Goal: Check status

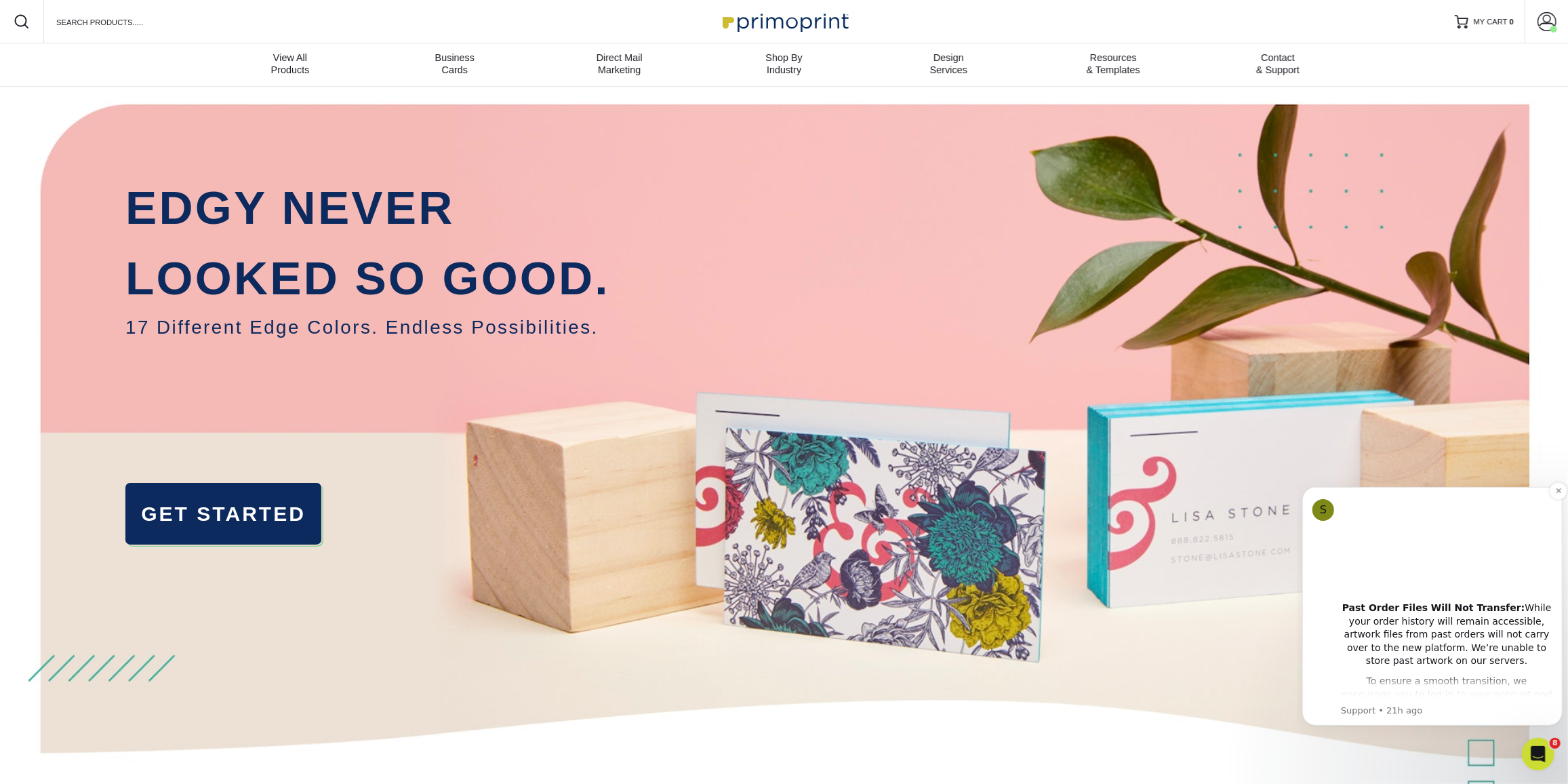
scroll to position [184, 0]
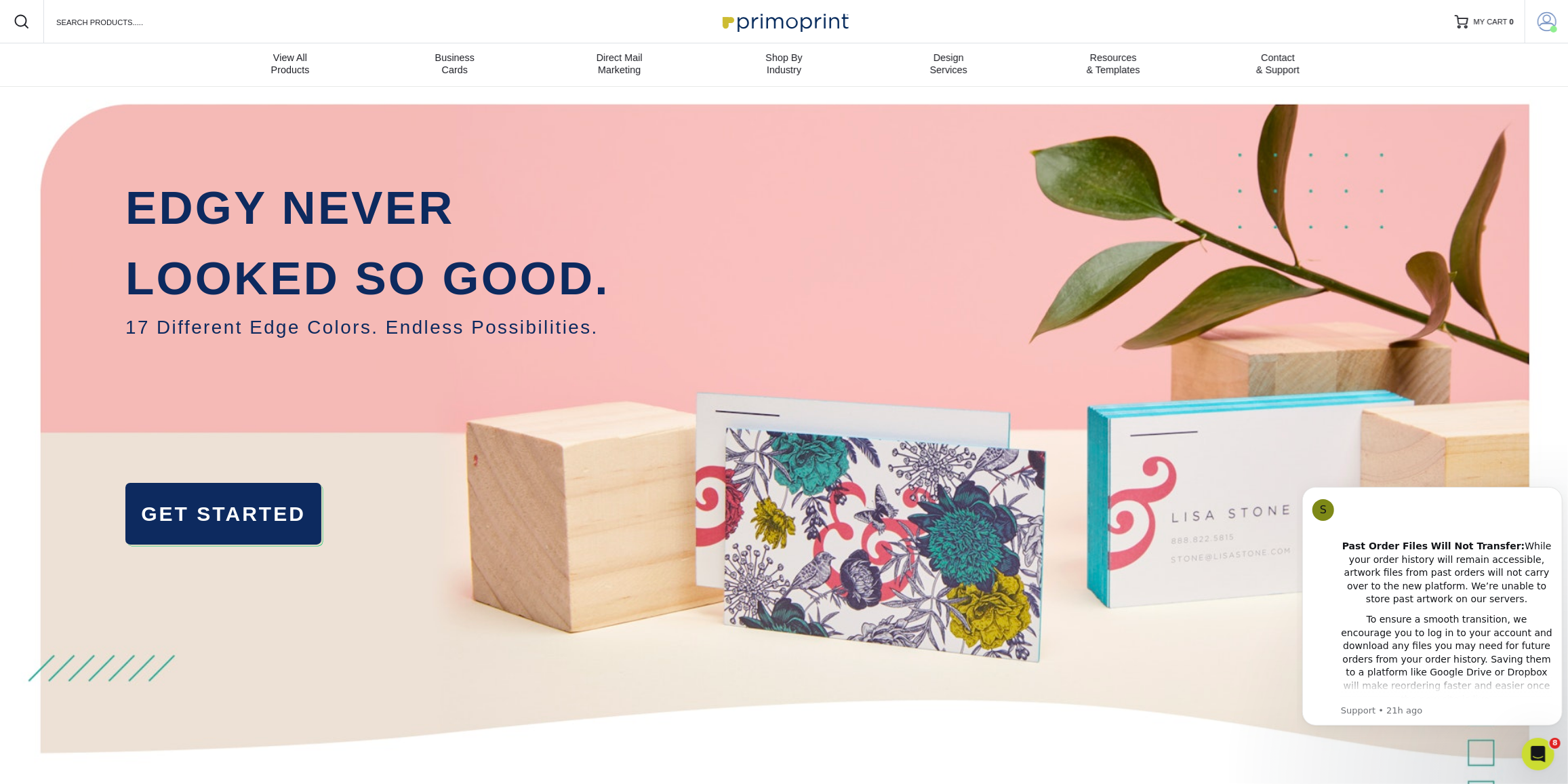
click at [1545, 25] on span at bounding box center [1547, 22] width 19 height 19
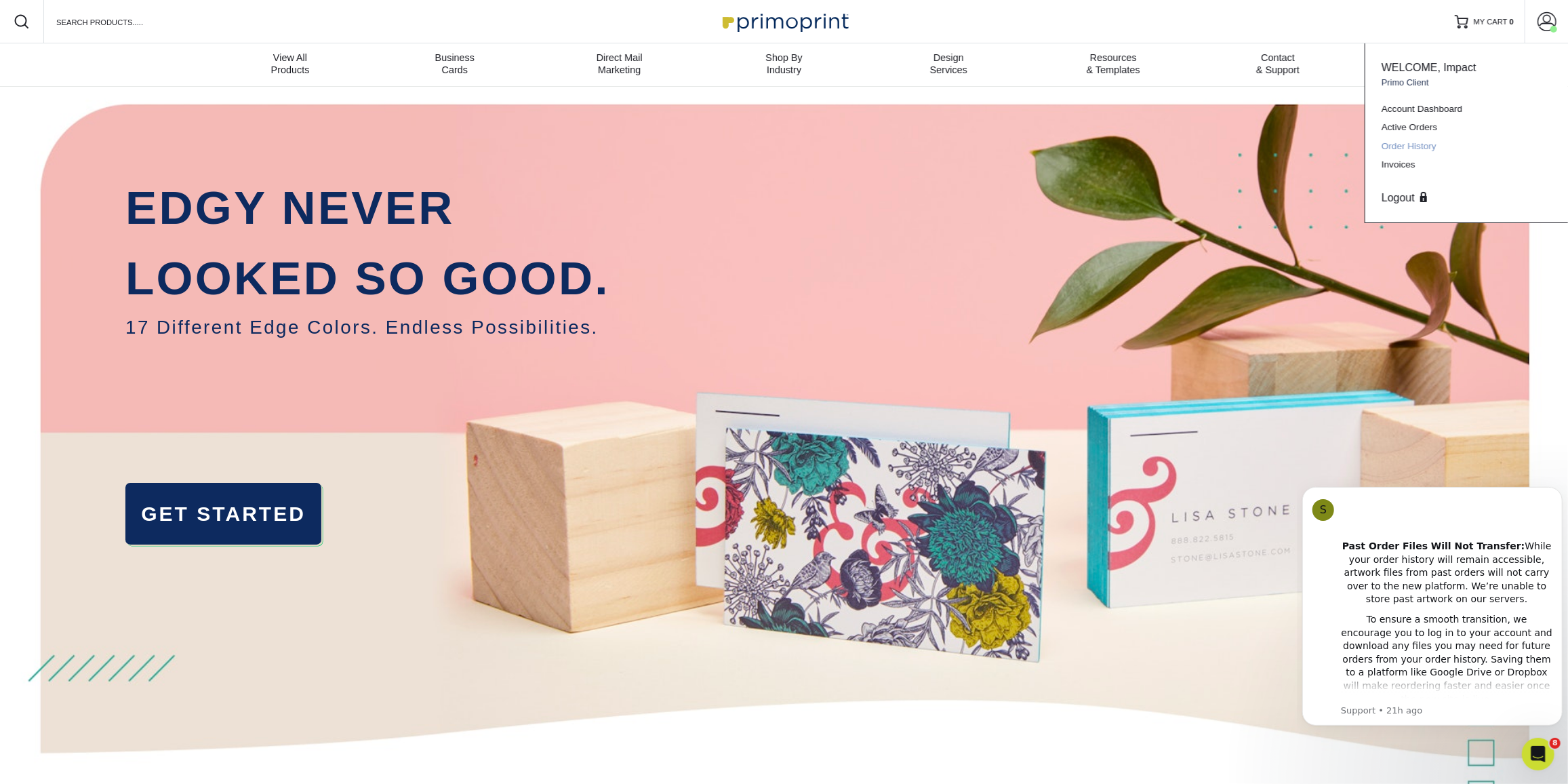
click at [1421, 151] on link "Order History" at bounding box center [1466, 146] width 170 height 18
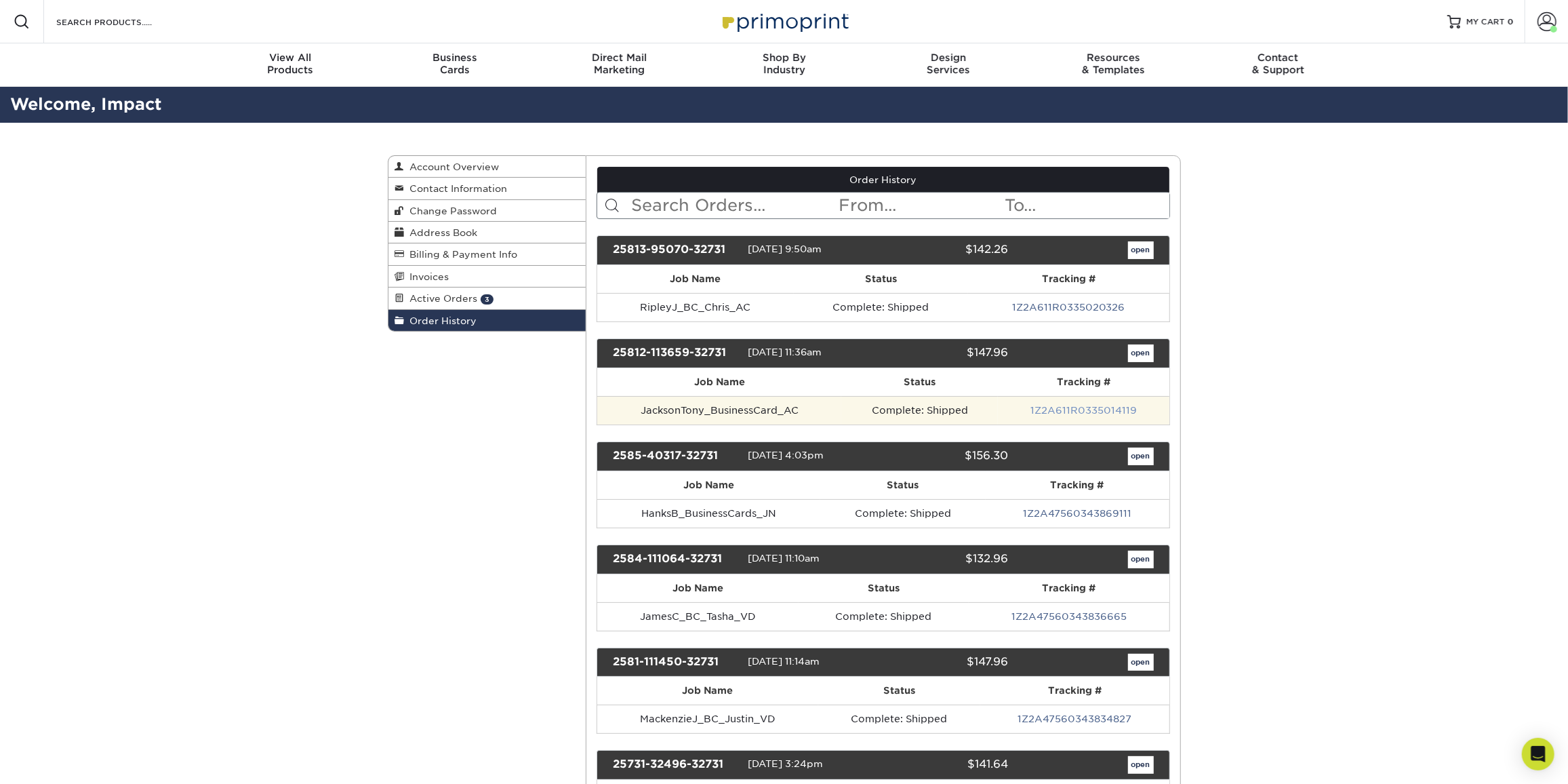
click at [1050, 405] on link "1Z2A611R0335014119" at bounding box center [1084, 410] width 107 height 10
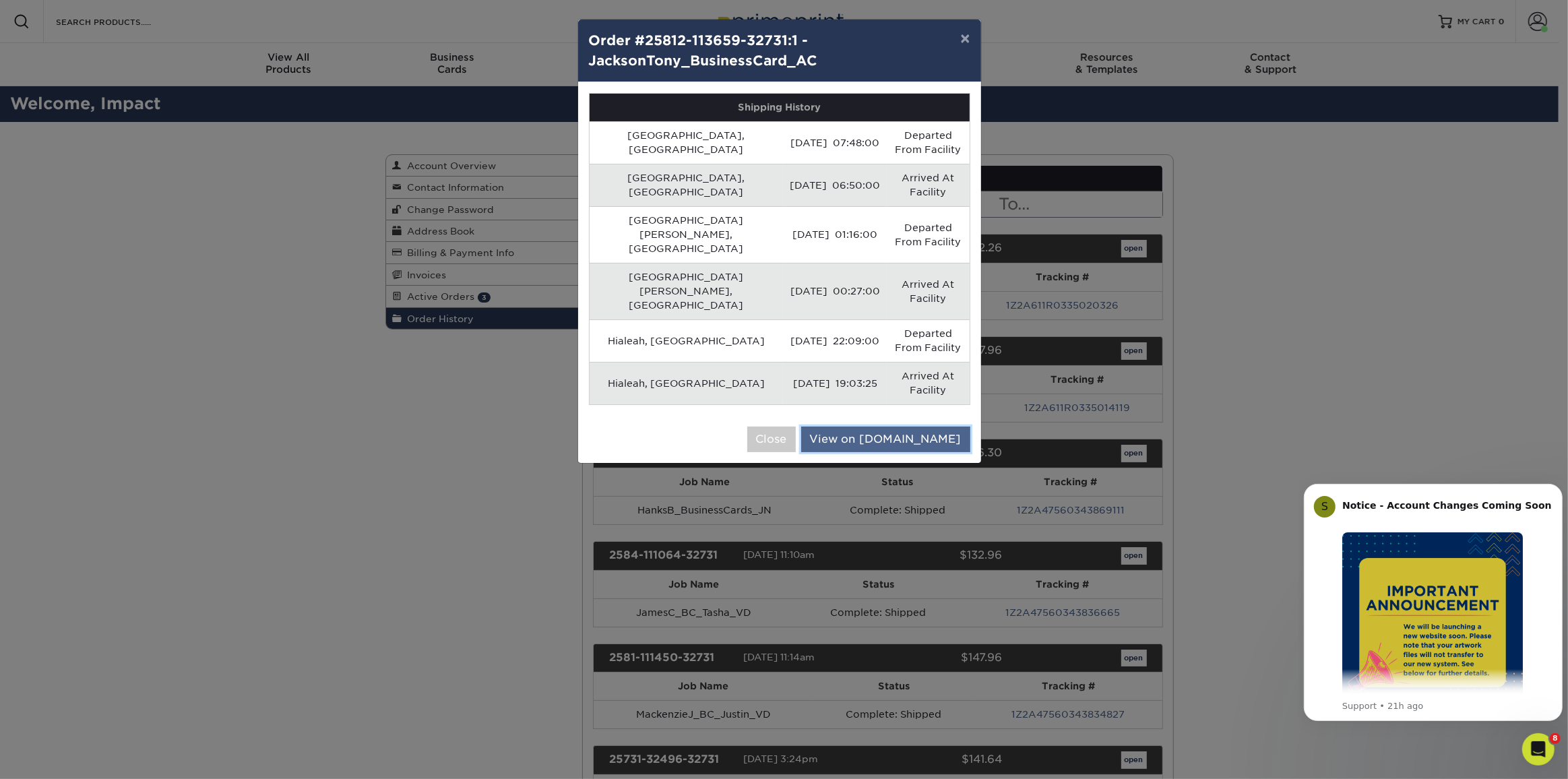
click at [958, 426] on link "View on [DOMAIN_NAME]" at bounding box center [885, 439] width 169 height 26
click at [796, 426] on button "Close" at bounding box center [771, 439] width 48 height 26
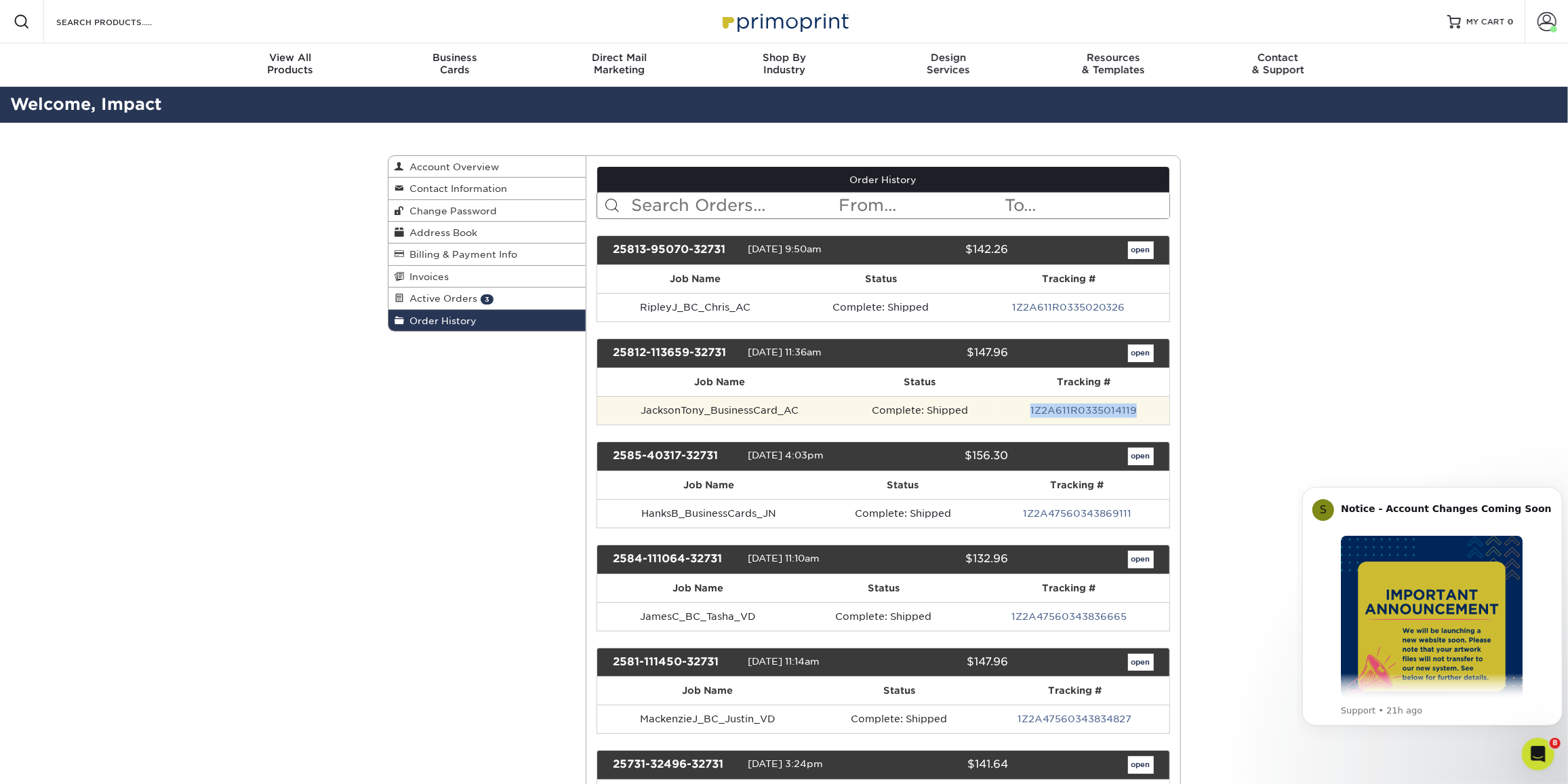
drag, startPoint x: 974, startPoint y: 410, endPoint x: 1156, endPoint y: 413, distance: 182.0
click at [1156, 413] on tr "JacksonTony_BusinessCard_AC Complete: Shipped 1Z2A611R0335014119" at bounding box center [883, 410] width 572 height 29
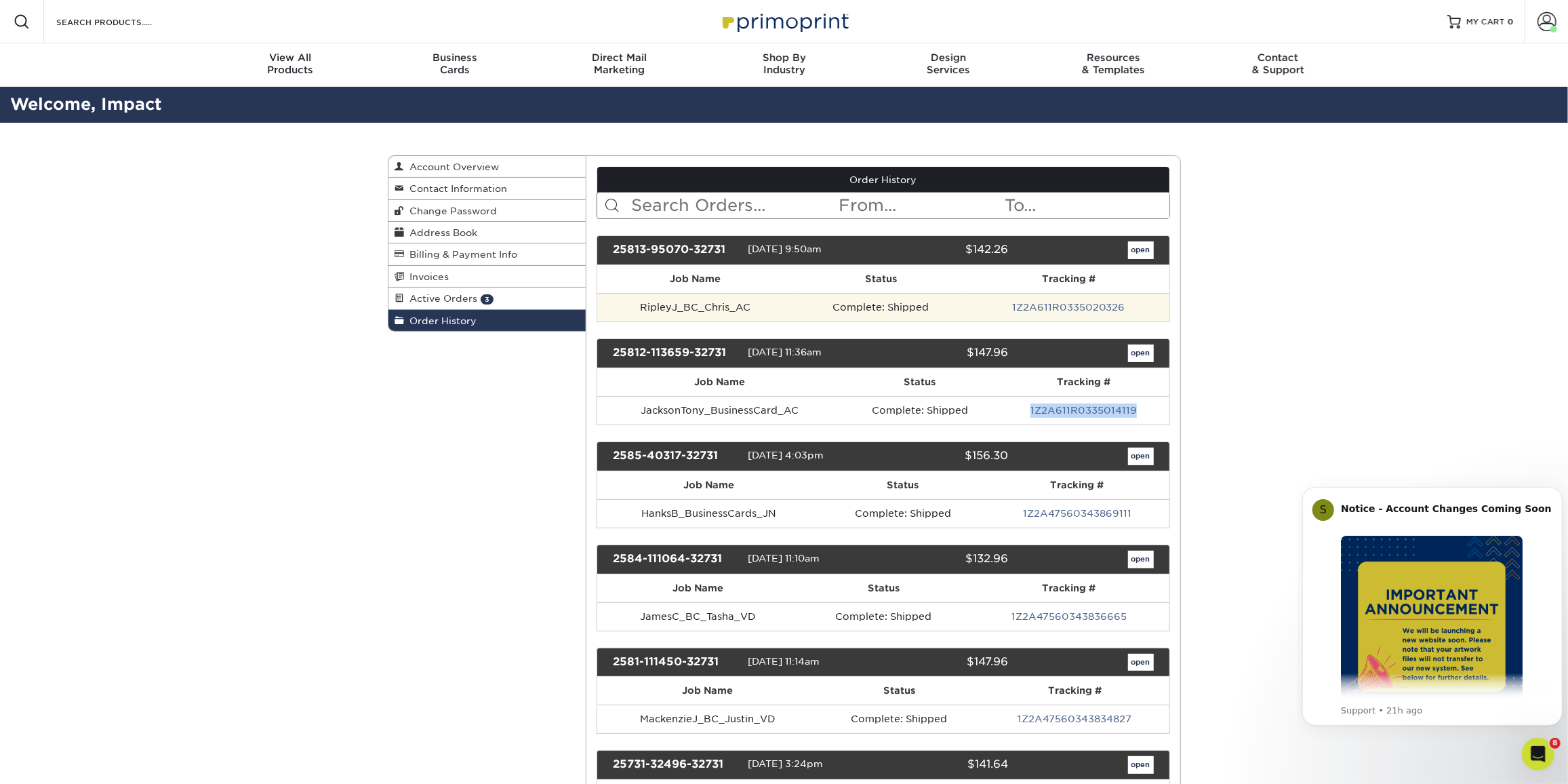
copy tr "1Z2A611R0335014119"
drag, startPoint x: 985, startPoint y: 299, endPoint x: 1145, endPoint y: 301, distance: 160.0
click at [1145, 301] on td "1Z2A611R0335020326" at bounding box center [1069, 306] width 201 height 29
copy link "1Z2A611R0335020326"
